Goal: Task Accomplishment & Management: Manage account settings

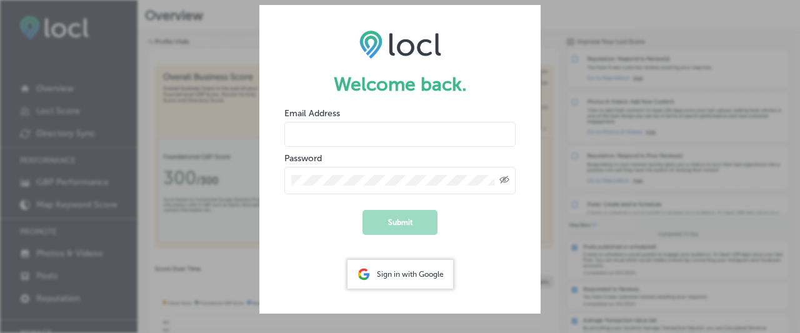
click at [392, 126] on input "email" at bounding box center [400, 134] width 231 height 25
type input "[PERSON_NAME][EMAIL_ADDRESS][DOMAIN_NAME]"
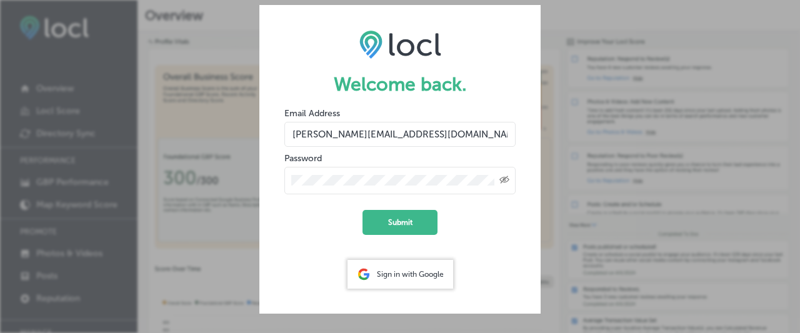
click at [363, 210] on button "Submit" at bounding box center [400, 222] width 75 height 25
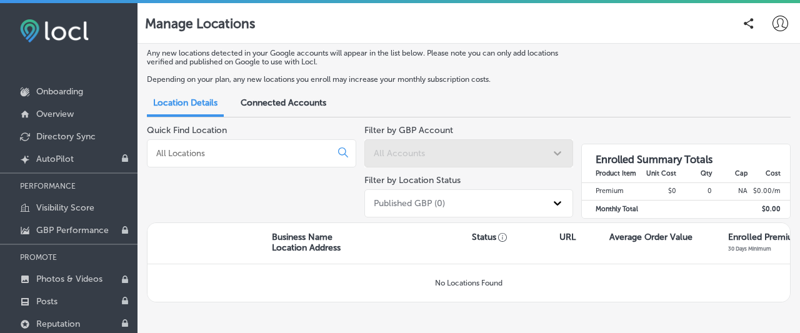
click at [278, 105] on span "Connected Accounts" at bounding box center [284, 103] width 86 height 11
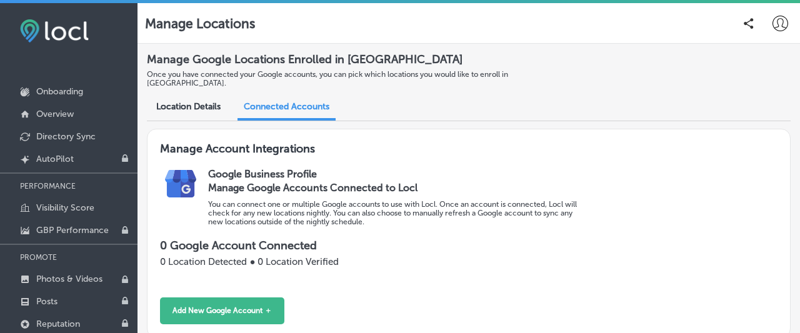
click at [204, 101] on span "Location Details" at bounding box center [188, 106] width 64 height 11
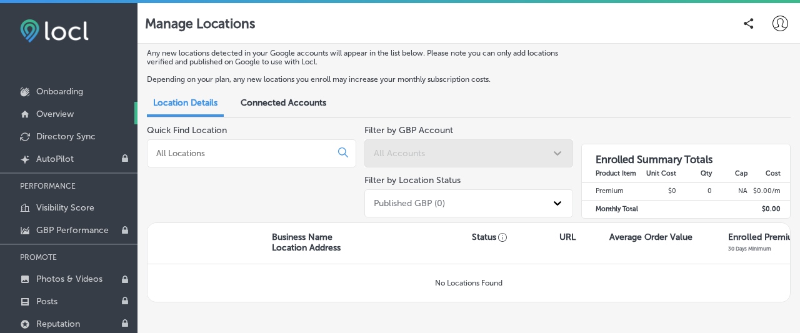
click at [75, 119] on link "Overview" at bounding box center [69, 113] width 138 height 23
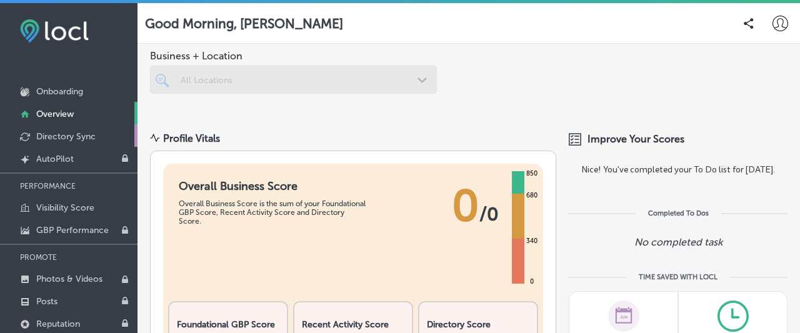
click at [62, 136] on p "Directory Sync" at bounding box center [65, 136] width 59 height 11
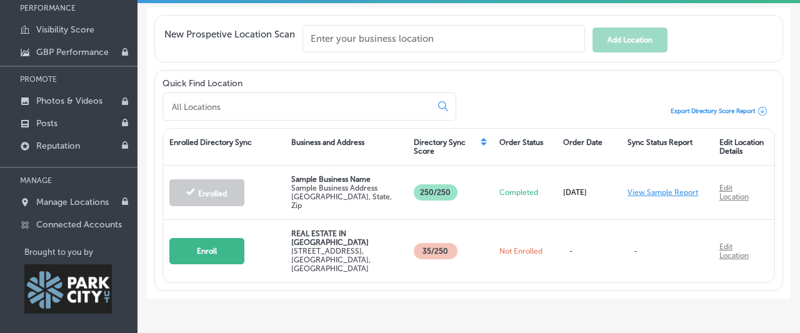
scroll to position [184, 0]
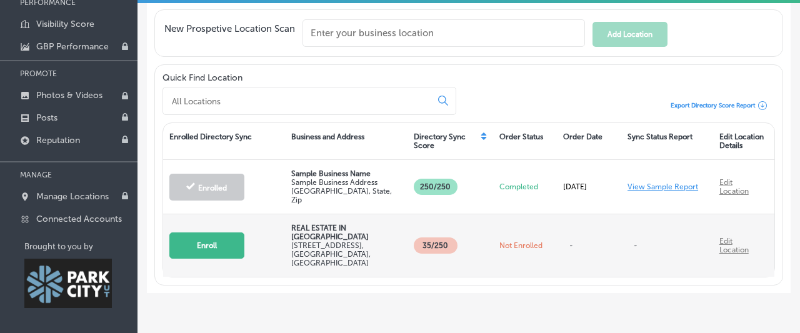
click at [218, 233] on button "Enroll" at bounding box center [206, 246] width 75 height 26
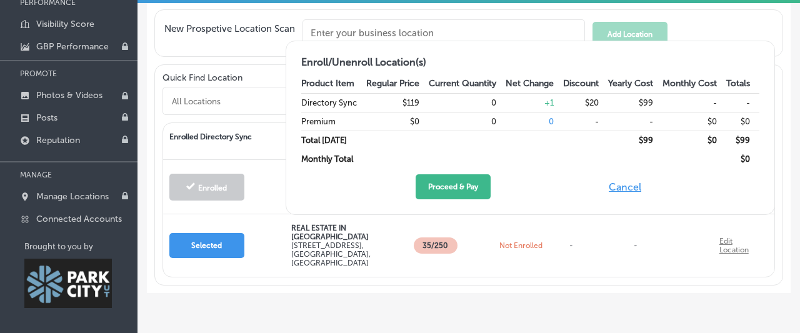
scroll to position [0, 0]
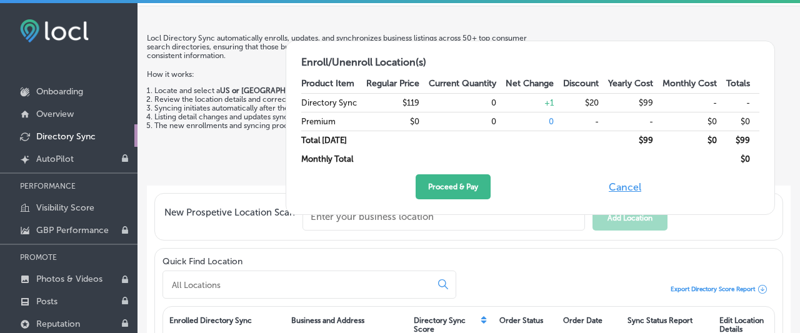
click at [612, 189] on button "Cancel" at bounding box center [625, 186] width 40 height 25
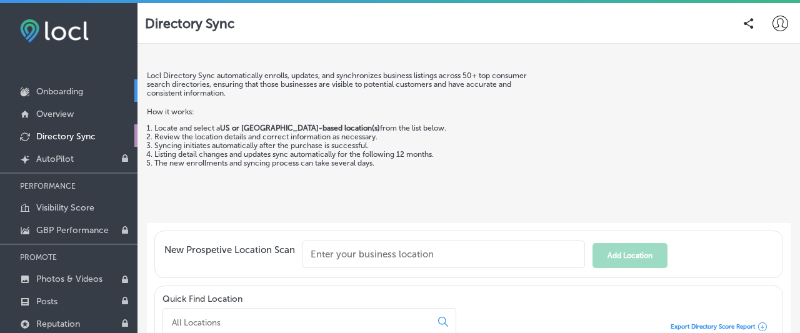
click at [74, 92] on p "Onboarding" at bounding box center [59, 91] width 47 height 11
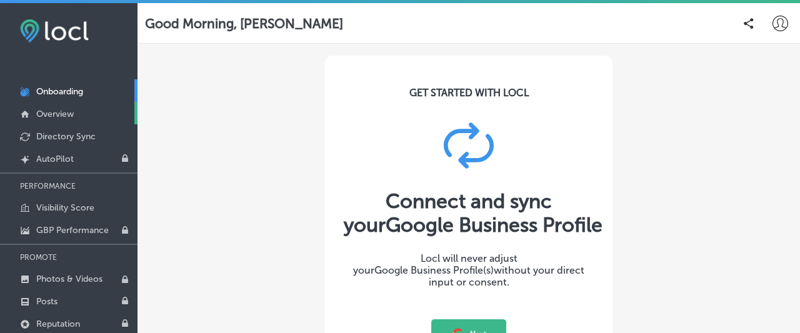
click at [67, 108] on link "Overview" at bounding box center [69, 113] width 138 height 23
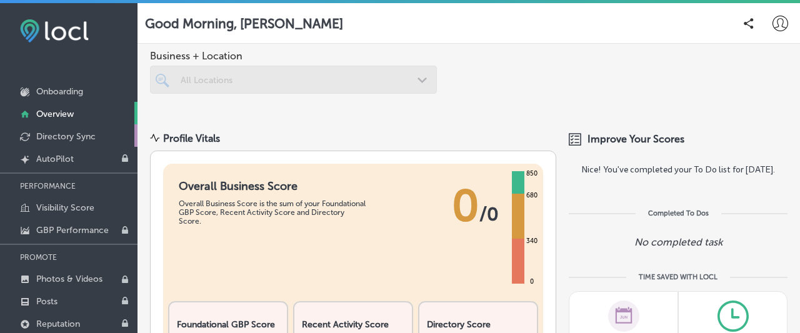
click at [69, 132] on p "Directory Sync" at bounding box center [65, 136] width 59 height 11
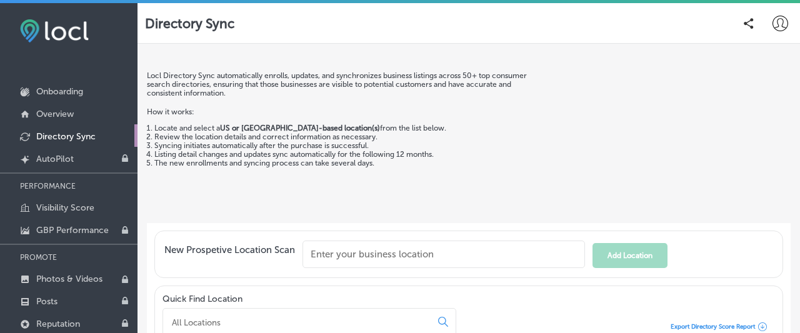
click at [778, 24] on icon at bounding box center [781, 24] width 16 height 16
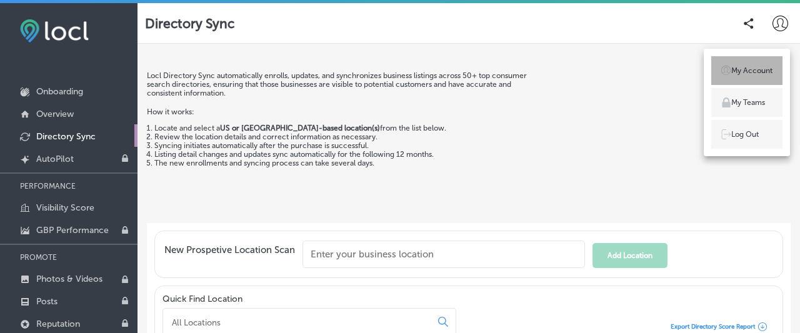
click at [743, 74] on p "My Account" at bounding box center [752, 70] width 41 height 11
select select "US"
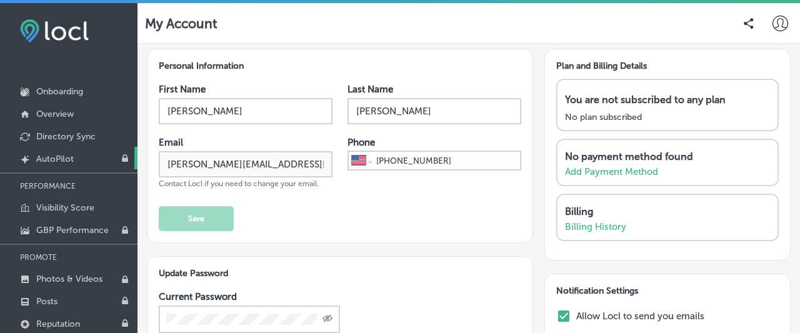
click at [62, 157] on p "AutoPilot" at bounding box center [55, 159] width 38 height 11
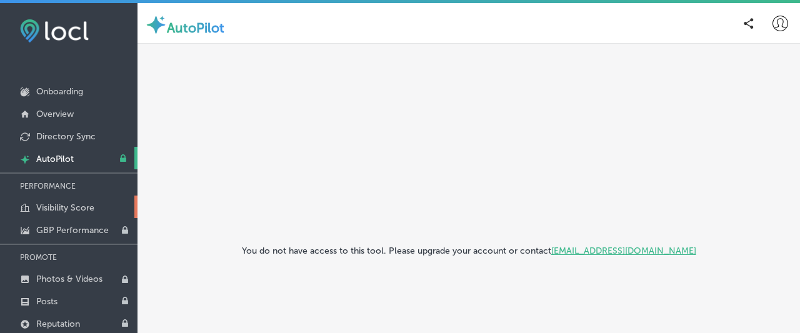
click at [71, 204] on p "Visibility Score" at bounding box center [65, 208] width 58 height 11
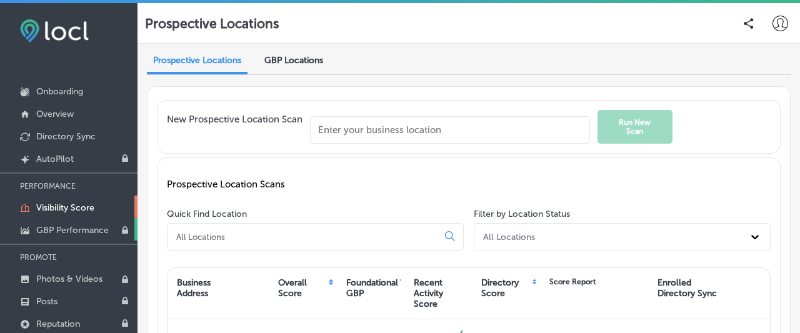
click at [73, 227] on p "GBP Performance" at bounding box center [72, 230] width 73 height 11
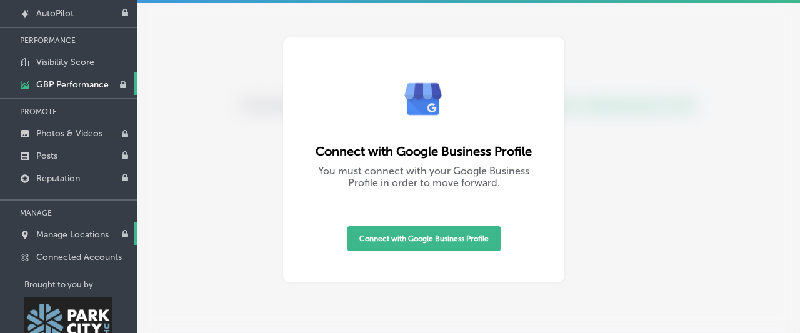
scroll to position [184, 0]
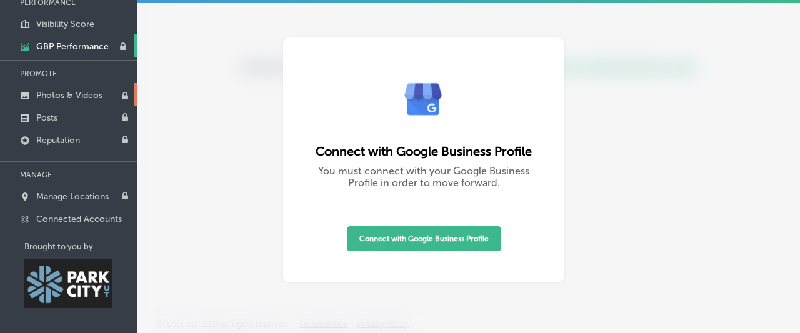
click at [73, 98] on p "Photos & Videos" at bounding box center [69, 95] width 66 height 11
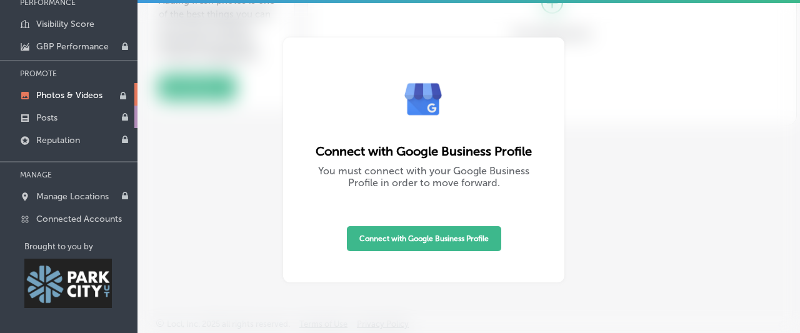
click at [74, 109] on link "Posts" at bounding box center [69, 117] width 138 height 23
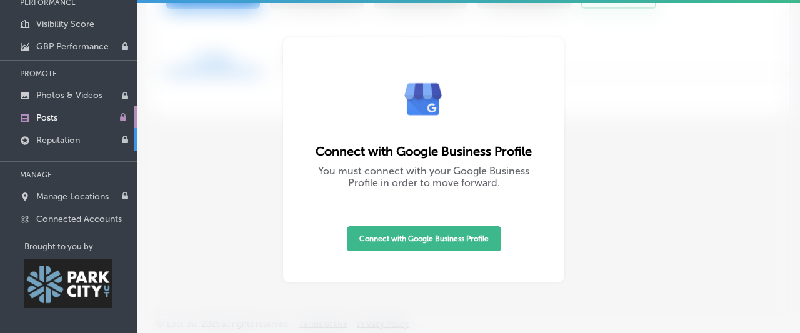
click at [80, 132] on link "Reputation" at bounding box center [69, 139] width 138 height 23
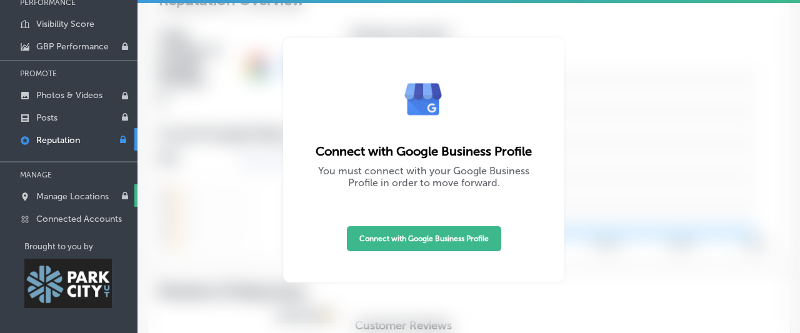
type textarea "x"
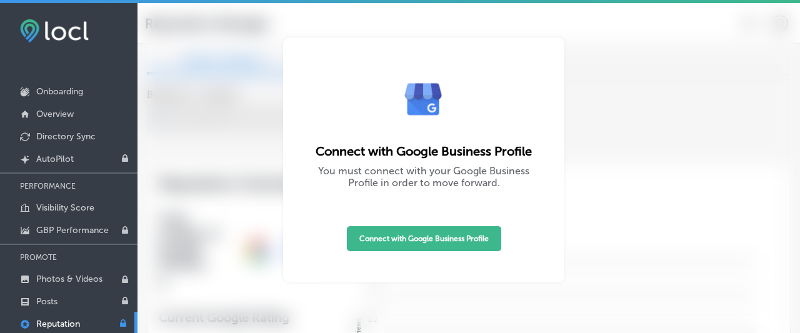
click at [56, 37] on img at bounding box center [54, 30] width 69 height 23
click at [53, 33] on img at bounding box center [54, 30] width 69 height 23
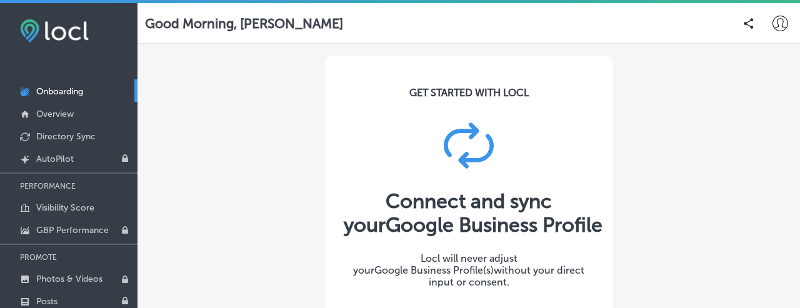
click at [61, 86] on link "Onboarding" at bounding box center [69, 90] width 138 height 23
click at [59, 86] on link "Onboarding" at bounding box center [69, 90] width 138 height 23
click at [784, 23] on icon at bounding box center [781, 24] width 16 height 16
click at [89, 129] on link "Directory Sync" at bounding box center [69, 135] width 138 height 23
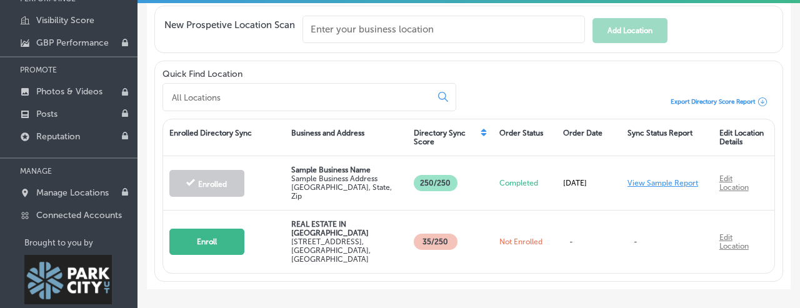
scroll to position [209, 0]
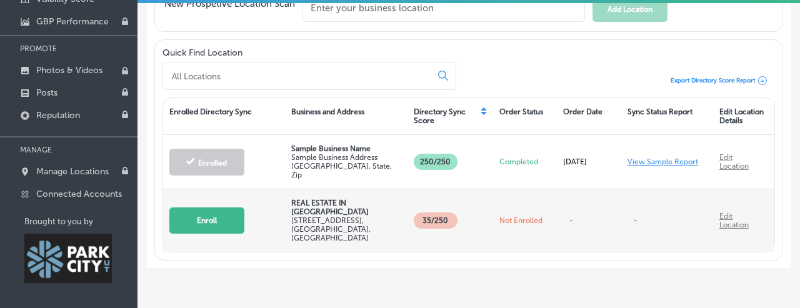
click at [223, 208] on button "Enroll" at bounding box center [206, 221] width 75 height 26
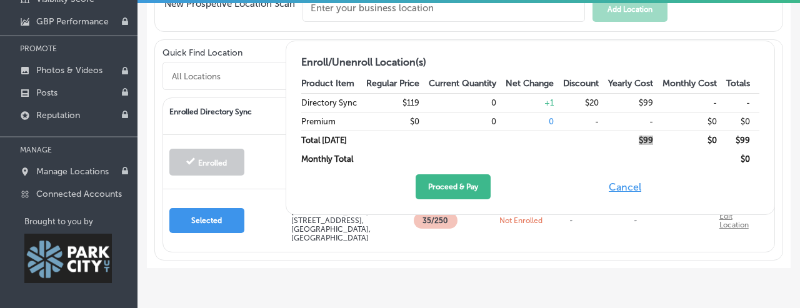
drag, startPoint x: 653, startPoint y: 146, endPoint x: 630, endPoint y: 143, distance: 23.3
click at [630, 143] on td "$ 99" at bounding box center [635, 140] width 54 height 19
drag, startPoint x: 594, startPoint y: 106, endPoint x: 575, endPoint y: 105, distance: 19.4
click at [575, 105] on td "$20" at bounding box center [585, 102] width 45 height 19
copy td "$20"
